Goal: Task Accomplishment & Management: Use online tool/utility

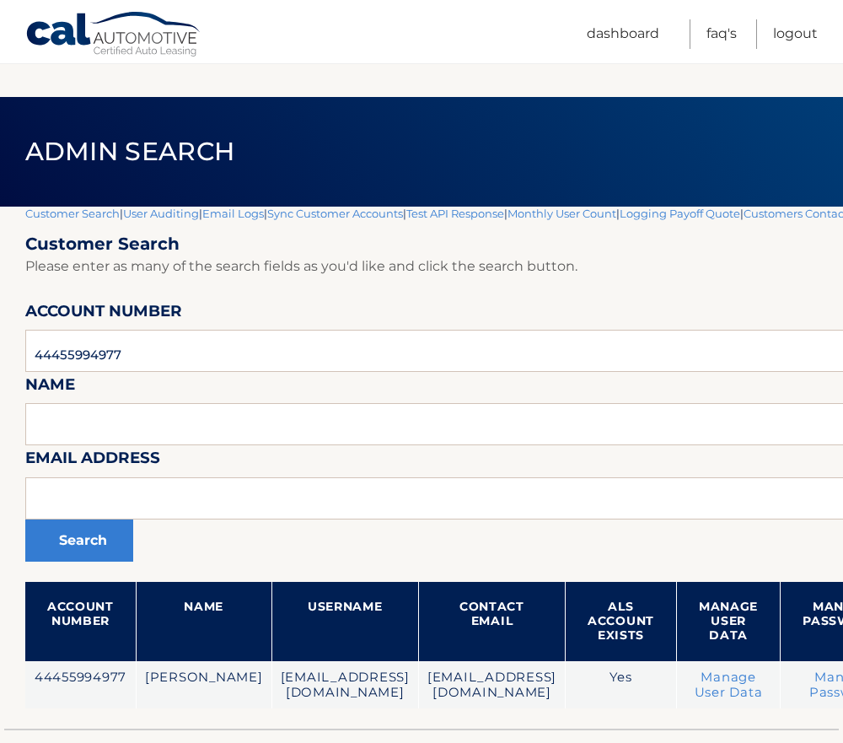
scroll to position [114, 0]
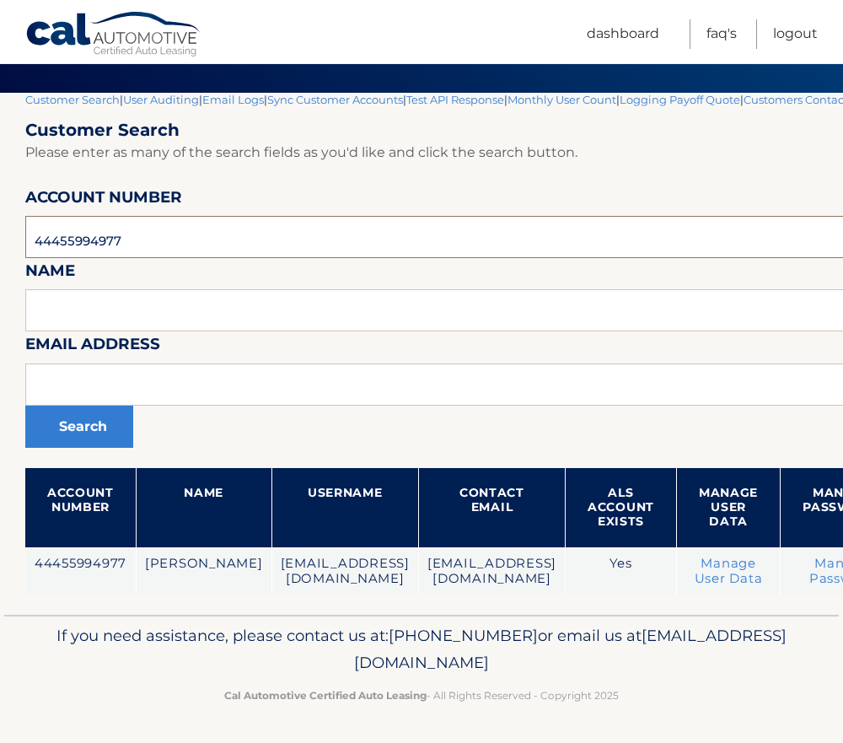
click at [93, 242] on input "44455994977" at bounding box center [555, 237] width 1060 height 42
paste input "6891"
click at [157, 238] on input "44455996891" at bounding box center [555, 237] width 1060 height 42
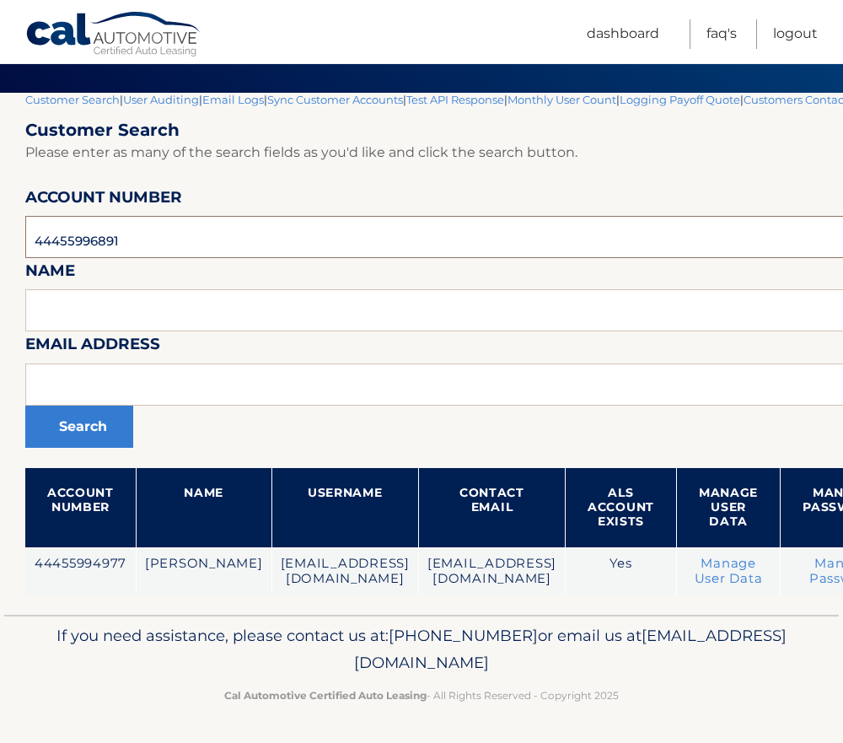
click at [157, 238] on input "44455996891" at bounding box center [555, 237] width 1060 height 42
type input "44455996891"
drag, startPoint x: 141, startPoint y: 237, endPoint x: 5, endPoint y: 226, distance: 136.1
click at [5, 226] on section "Customer Search | User Auditing | Email Logs | Sync Customer Accounts | Test AP…" at bounding box center [421, 354] width 843 height 522
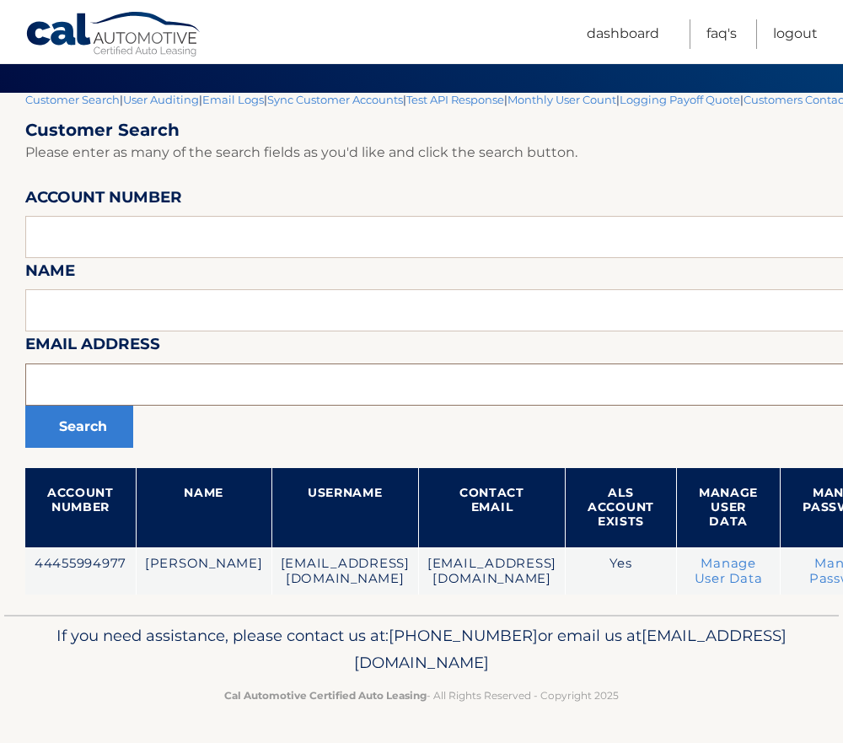
click at [96, 386] on input "text" at bounding box center [555, 384] width 1060 height 42
paste input "[PERSON_NAME][EMAIL_ADDRESS][DOMAIN_NAME]"
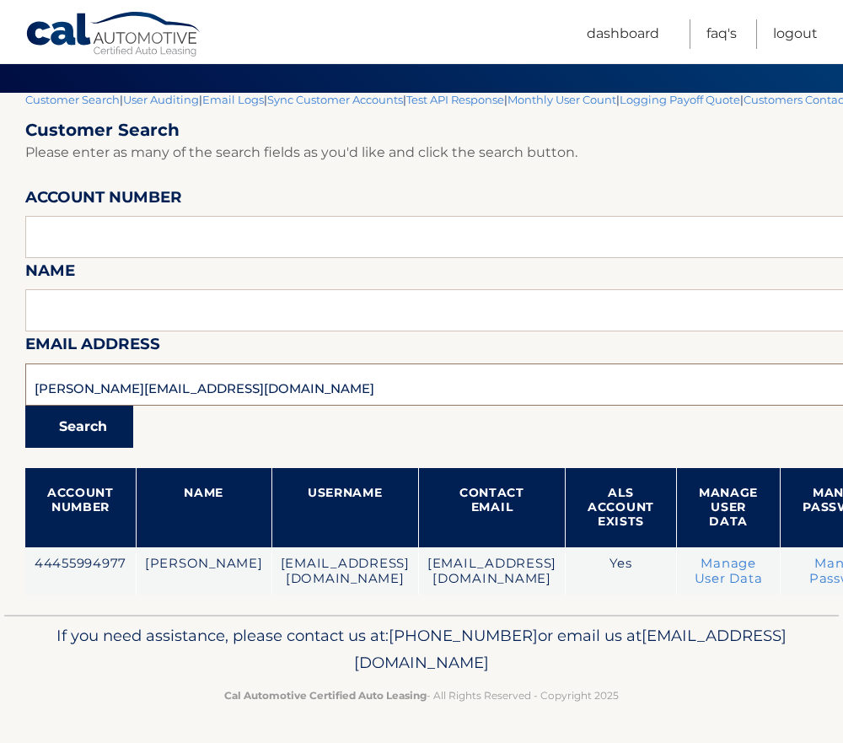
type input "[PERSON_NAME][EMAIL_ADDRESS][DOMAIN_NAME]"
click at [94, 419] on button "Search" at bounding box center [79, 426] width 108 height 42
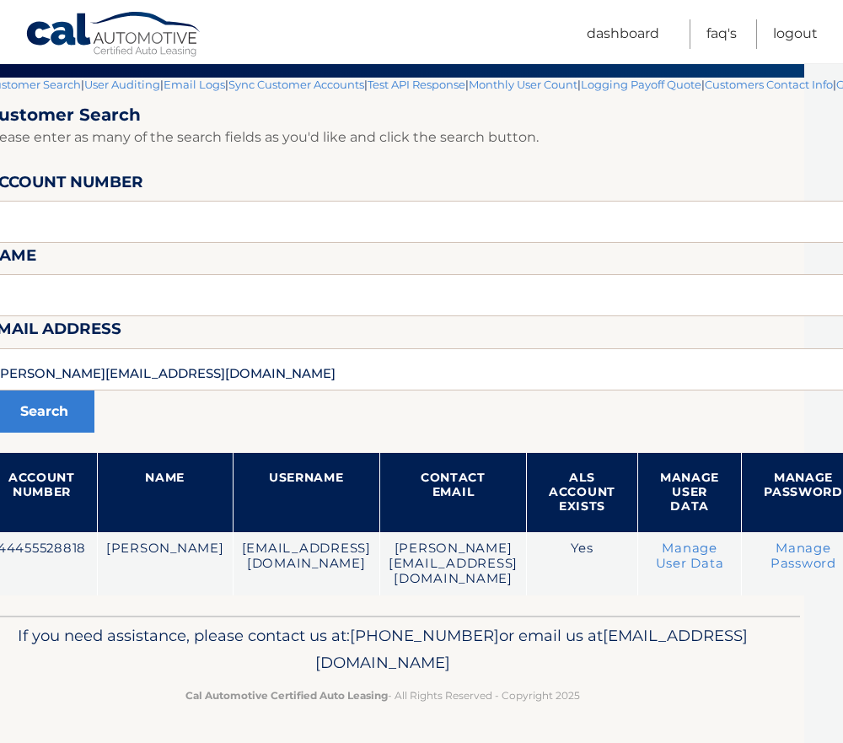
scroll to position [129, 0]
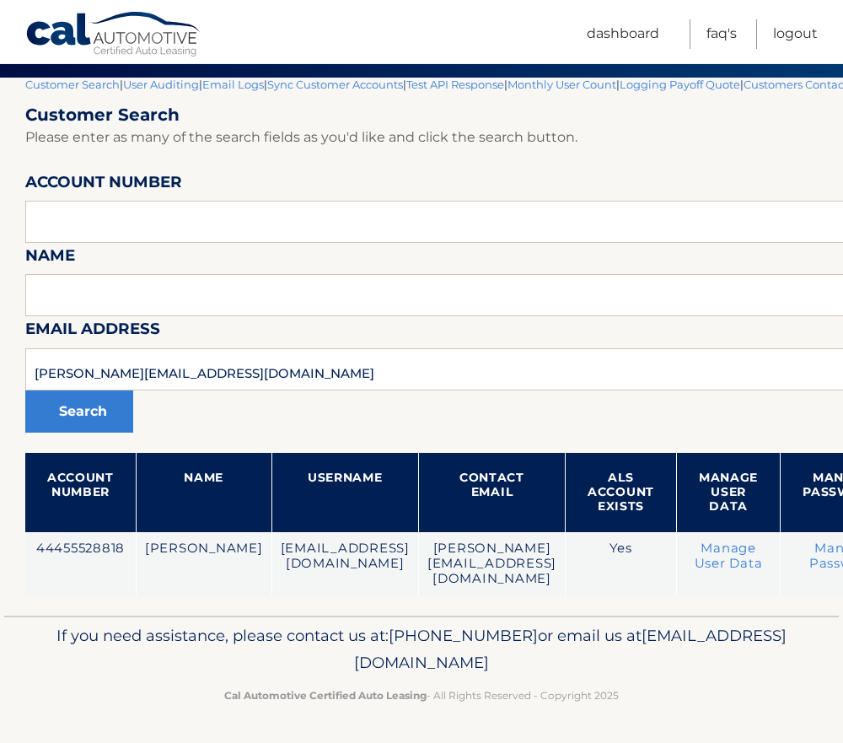
drag, startPoint x: 147, startPoint y: 634, endPoint x: 720, endPoint y: 656, distance: 573.5
click at [720, 656] on p "If you need assistance, please contact us at: 609-807-3200 or email us at Custo…" at bounding box center [421, 649] width 784 height 54
drag, startPoint x: 720, startPoint y: 656, endPoint x: 614, endPoint y: 664, distance: 106.5
click at [614, 664] on p "If you need assistance, please contact us at: 609-807-3200 or email us at Custo…" at bounding box center [421, 649] width 784 height 54
click at [791, 32] on link "Logout" at bounding box center [795, 33] width 45 height 29
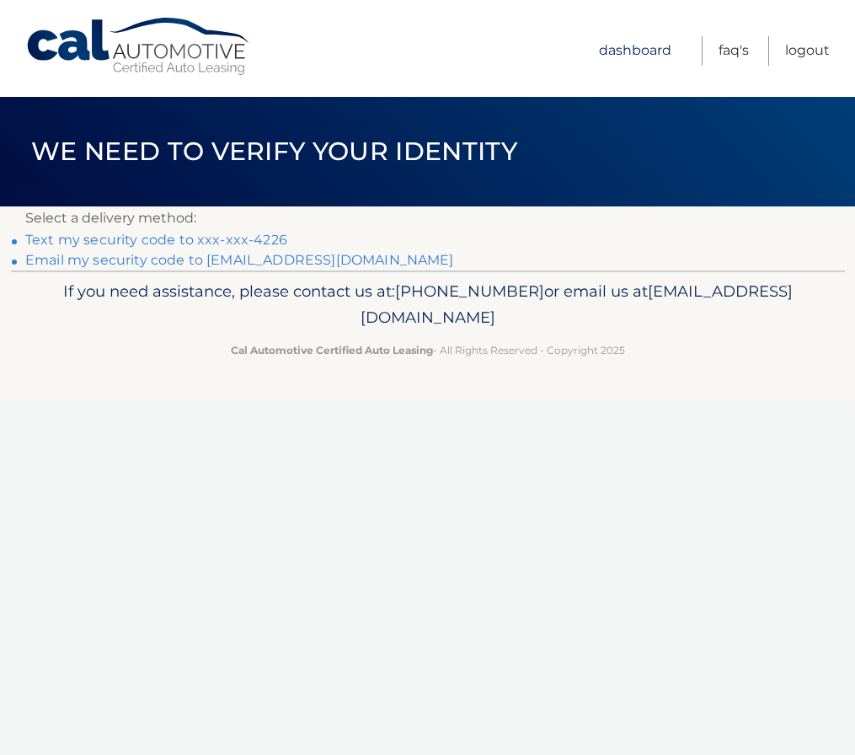
click at [644, 45] on link "Dashboard" at bounding box center [635, 50] width 72 height 29
click at [634, 49] on link "Dashboard" at bounding box center [635, 50] width 72 height 29
click at [649, 48] on link "Dashboard" at bounding box center [635, 50] width 72 height 29
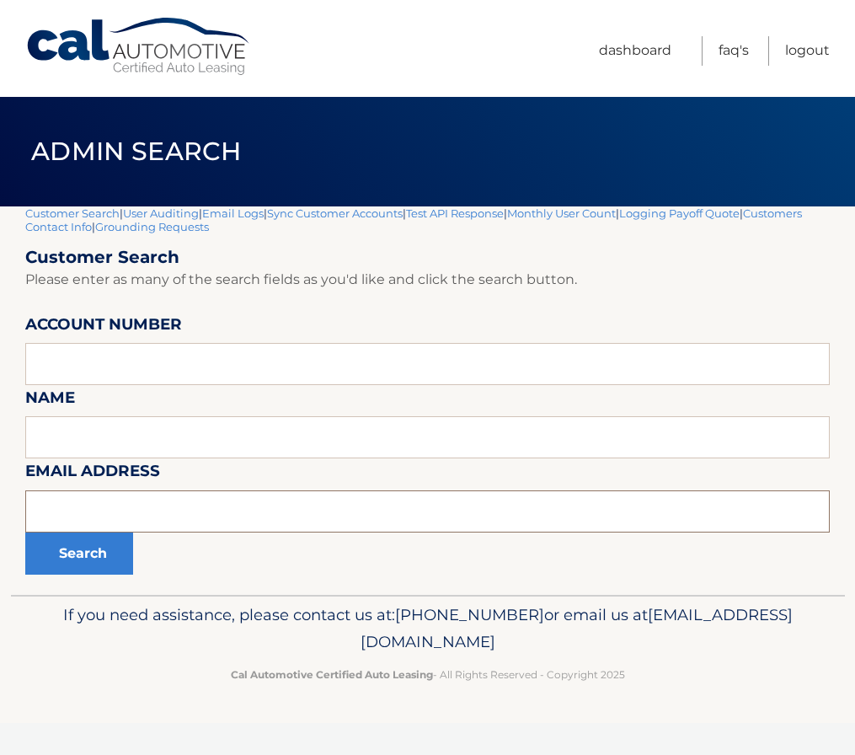
click at [87, 501] on input "text" at bounding box center [427, 512] width 805 height 42
paste input "JASMINE.MDELACRUZ@GMAIL.COM"
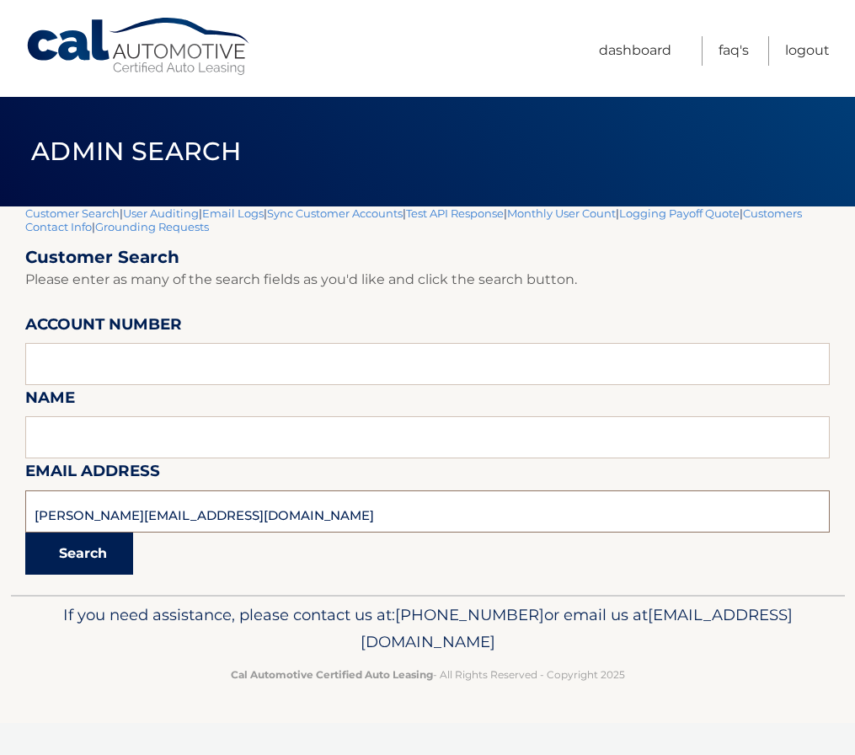
type input "JASMINE.MDELACRUZ@GMAIL.COM"
click at [78, 551] on button "Search" at bounding box center [79, 554] width 108 height 42
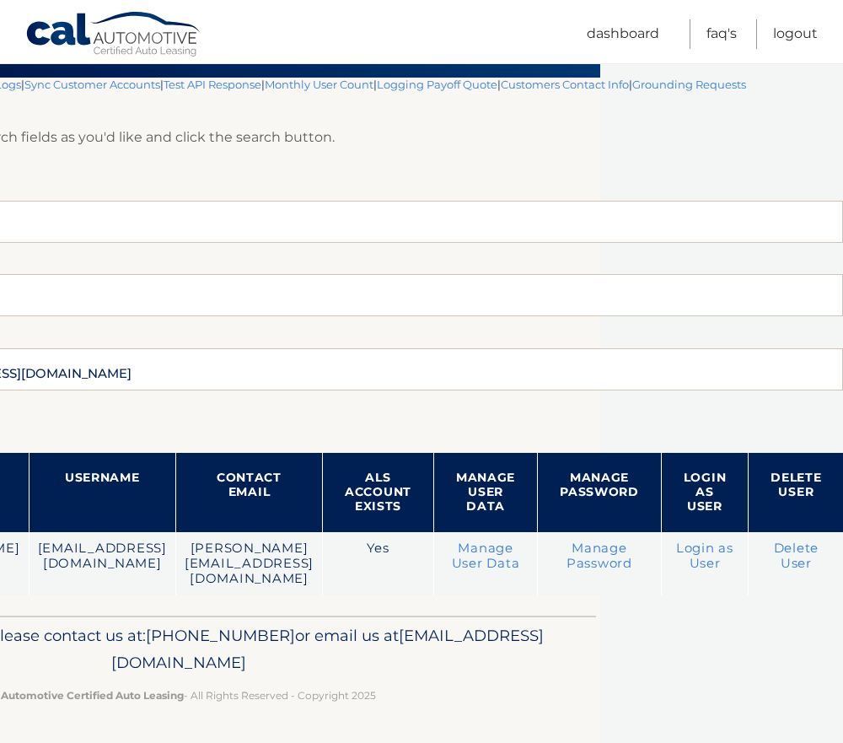
scroll to position [129, 400]
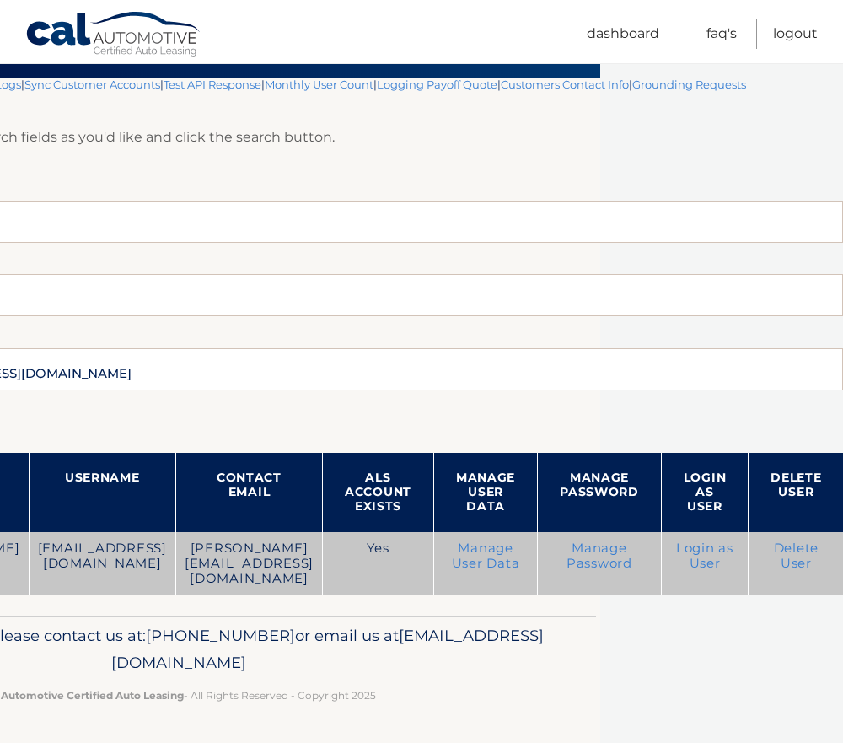
click at [701, 548] on link "Login as User" at bounding box center [704, 555] width 57 height 30
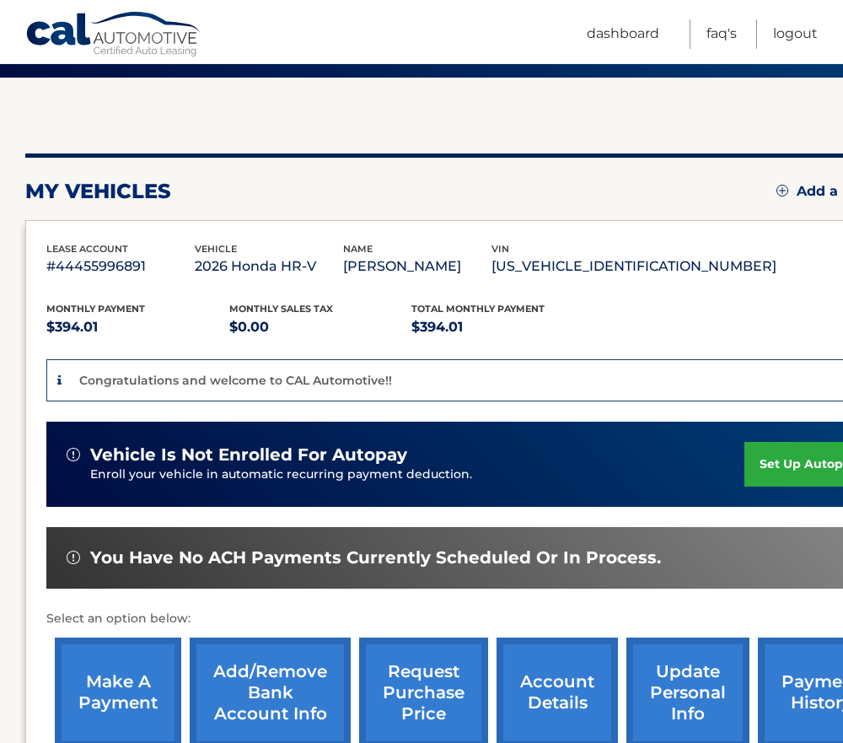
scroll to position [169, 0]
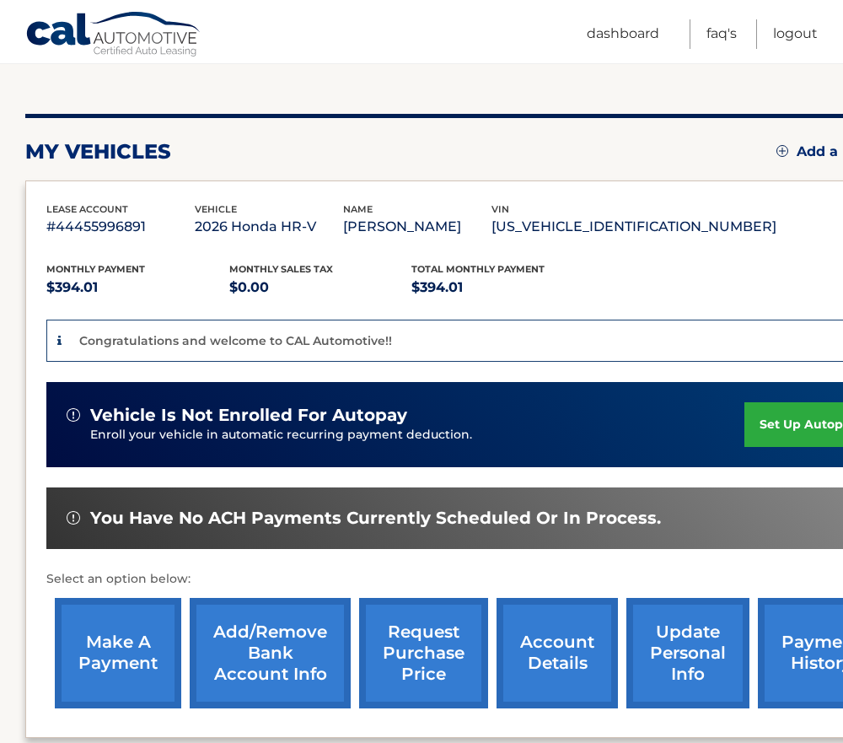
click at [800, 426] on link "set up autopay" at bounding box center [808, 424] width 128 height 45
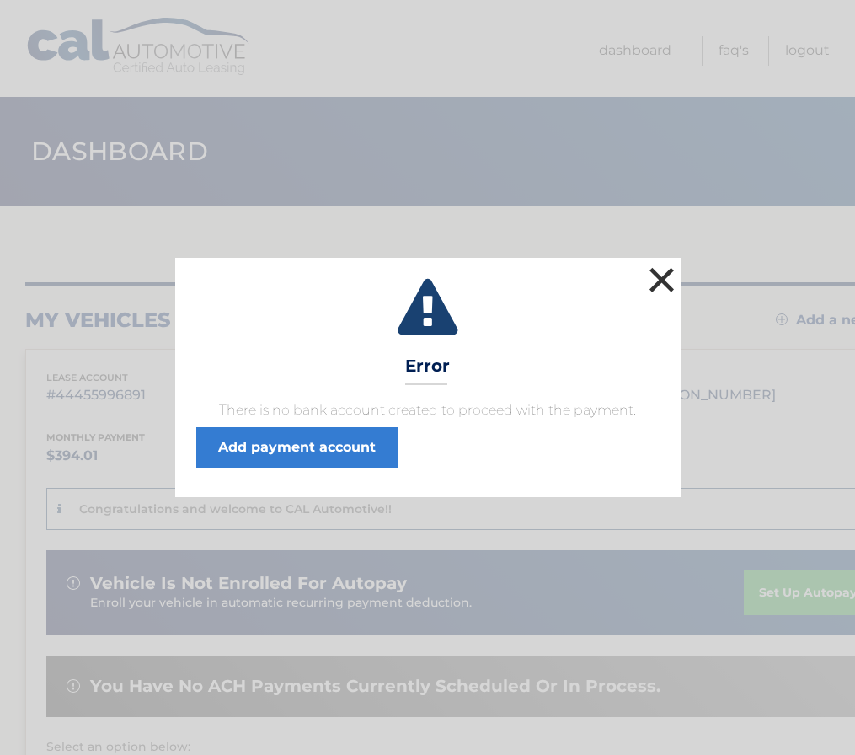
click at [661, 276] on button "×" at bounding box center [663, 280] width 34 height 34
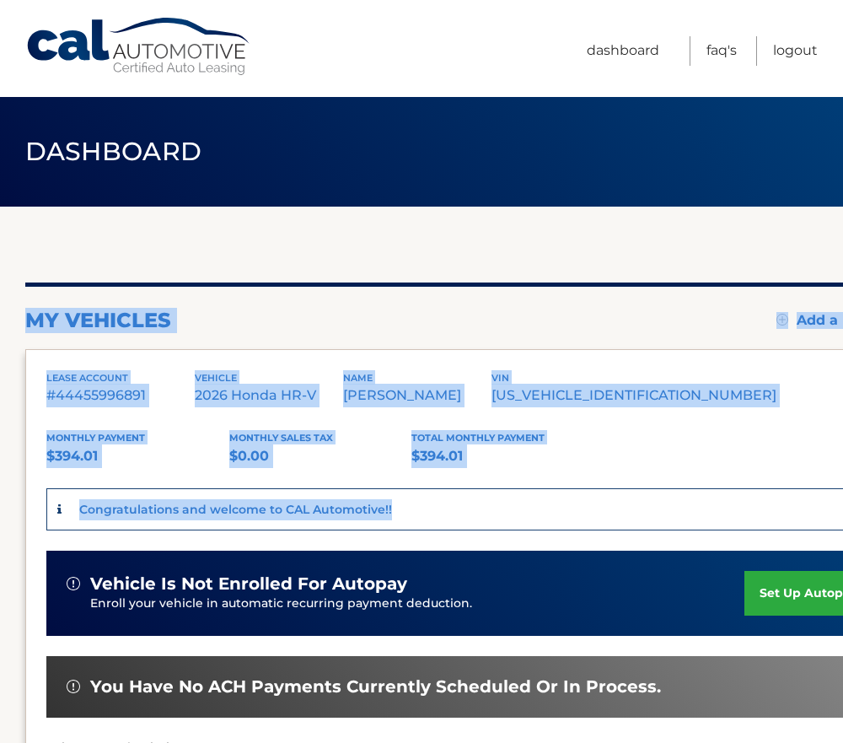
drag, startPoint x: 400, startPoint y: 511, endPoint x: -12, endPoint y: 502, distance: 412.2
click at [0, 502] on html "Cal Automotive Menu Dashboard FAQ's Logout" at bounding box center [421, 371] width 843 height 743
click at [393, 502] on div "Congratulations and welcome to CAL Automotive!!" at bounding box center [469, 509] width 846 height 43
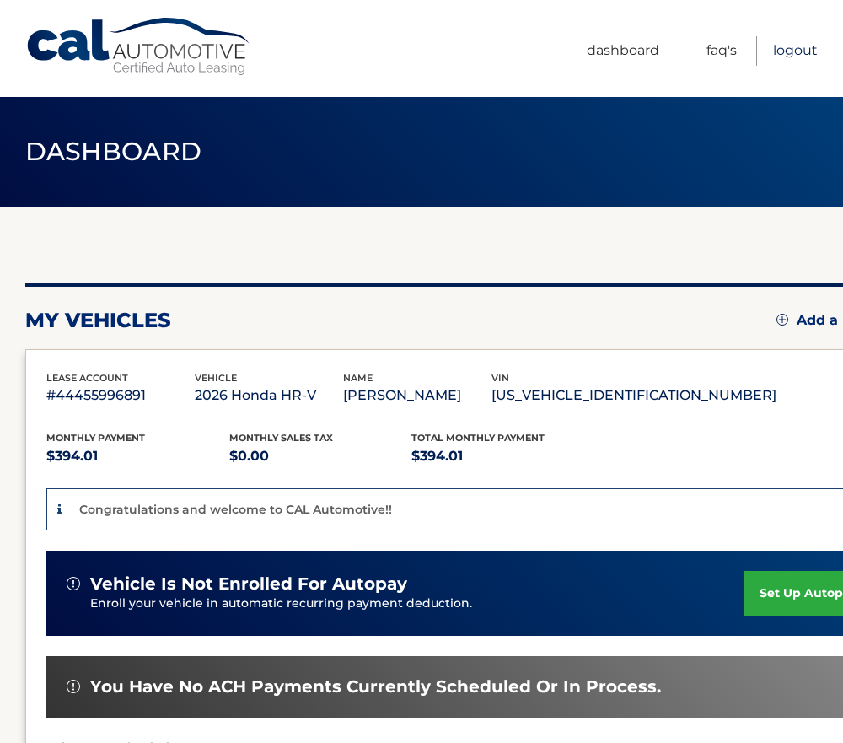
click at [804, 44] on link "Logout" at bounding box center [795, 50] width 45 height 29
